Goal: Find contact information: Find contact information

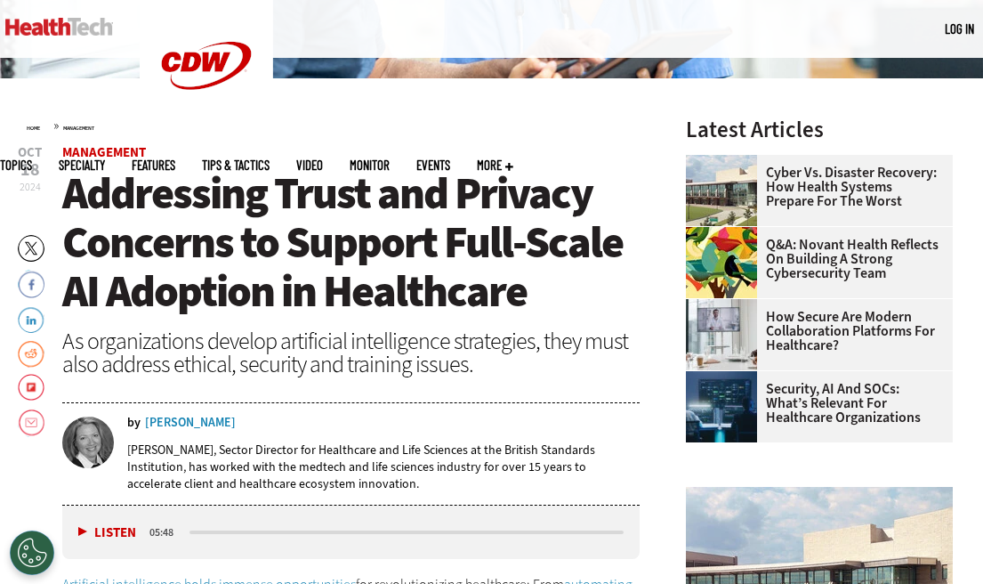
scroll to position [427, 0]
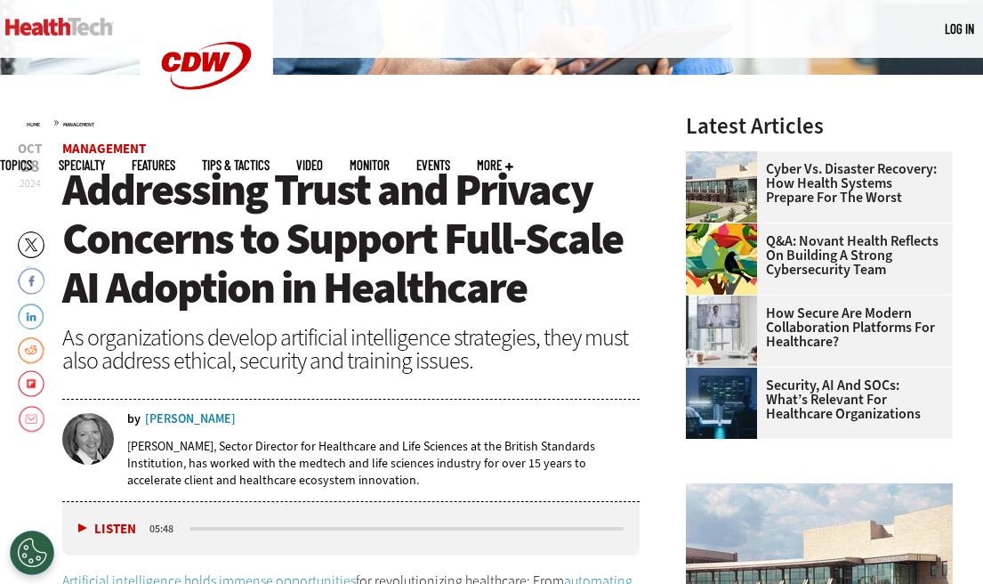
click at [222, 415] on div "[PERSON_NAME]" at bounding box center [190, 419] width 91 height 12
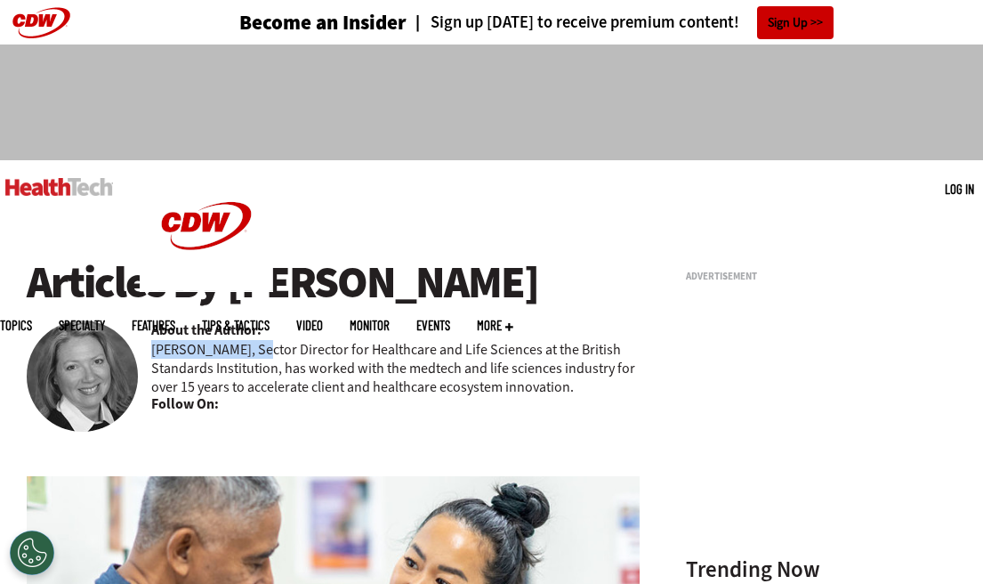
drag, startPoint x: 266, startPoint y: 353, endPoint x: 152, endPoint y: 353, distance: 113.9
click at [152, 353] on p "[PERSON_NAME], Sector Director for Healthcare and Life Sciences at the British …" at bounding box center [395, 368] width 488 height 56
copy p "[PERSON_NAME]"
click at [292, 370] on p "[PERSON_NAME], Sector Director for Healthcare and Life Sciences at the British …" at bounding box center [395, 368] width 488 height 56
